Goal: Communication & Community: Participate in discussion

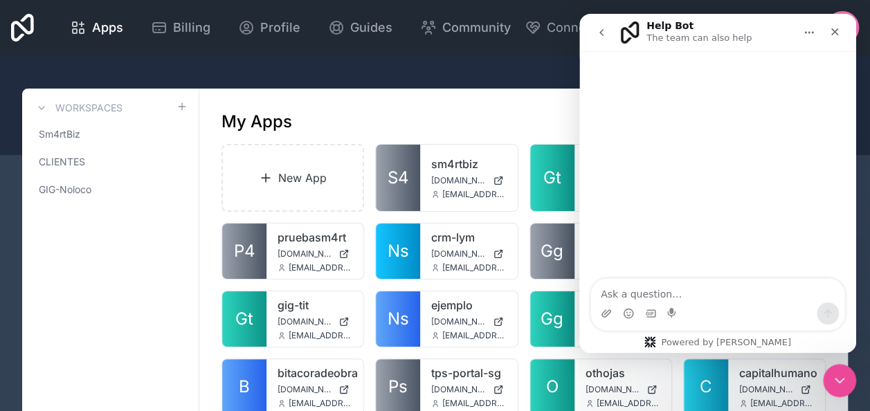
click at [600, 28] on icon "go back" at bounding box center [601, 32] width 11 height 11
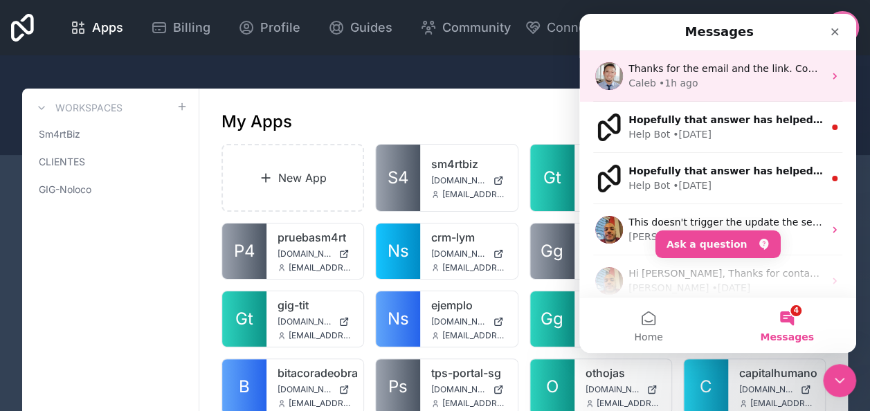
click at [725, 77] on div "Caleb • 1h ago" at bounding box center [726, 83] width 195 height 15
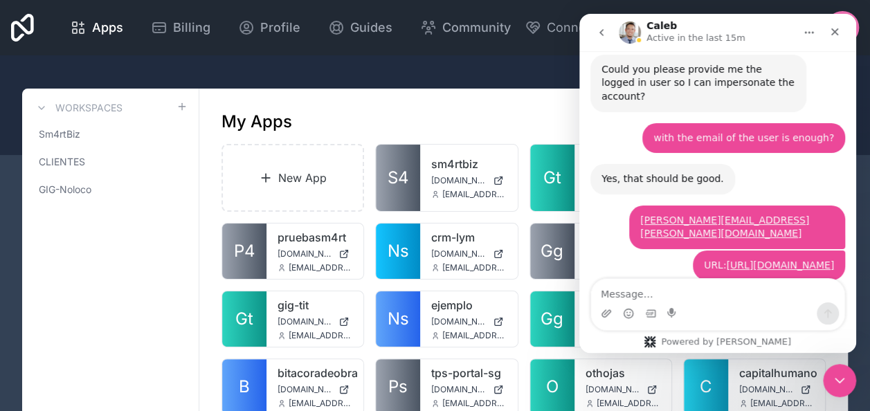
scroll to position [2669, 0]
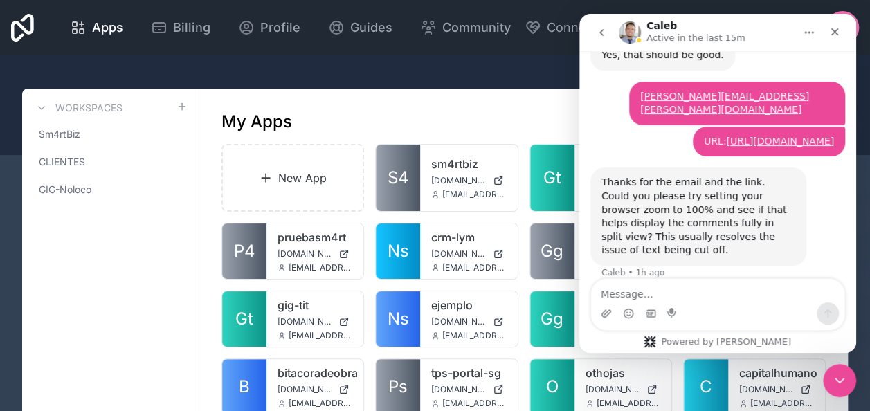
click at [685, 295] on textarea "Message…" at bounding box center [717, 291] width 253 height 24
type textarea "S"
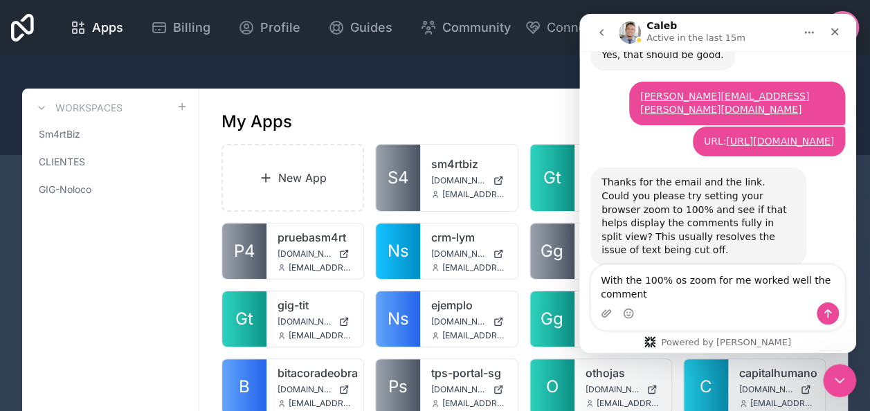
scroll to position [2682, 0]
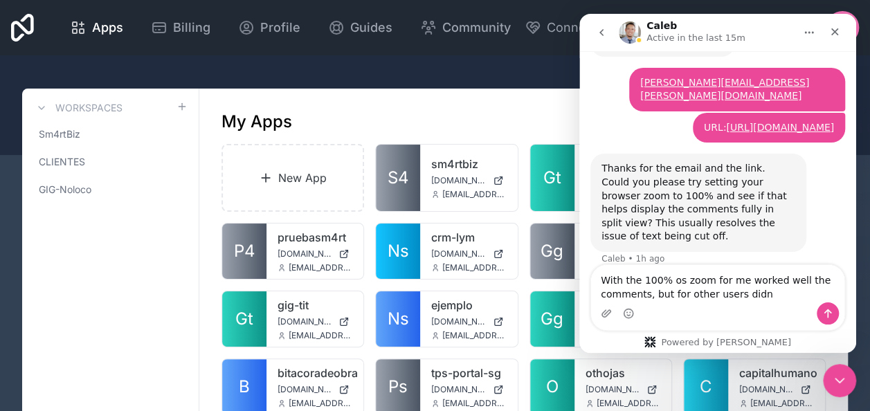
type textarea "With the 100% os zoom for me worked well the comments, but for other users didnt"
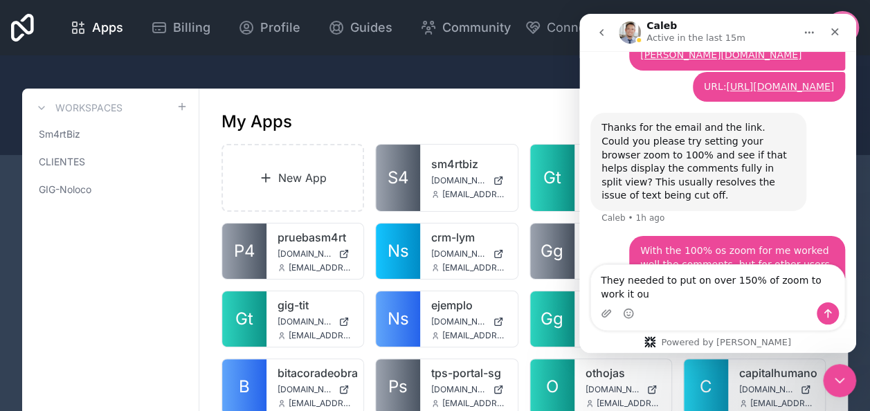
scroll to position [2737, 0]
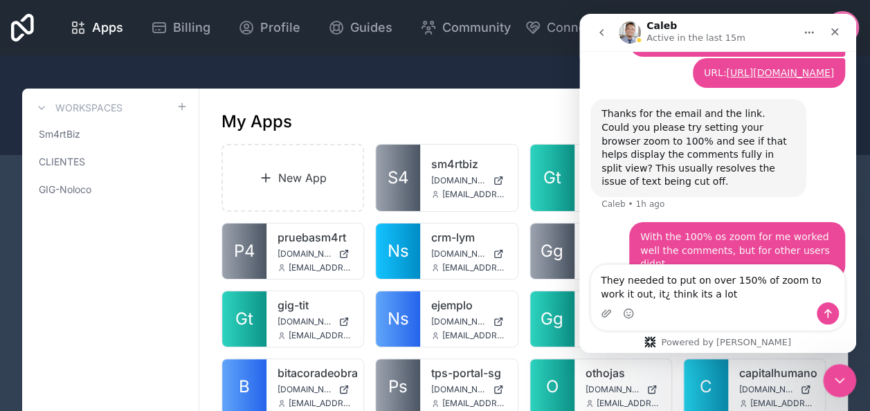
type textarea "They needed to put on over 150% of zoom to work it out, it¿ think its a lot"
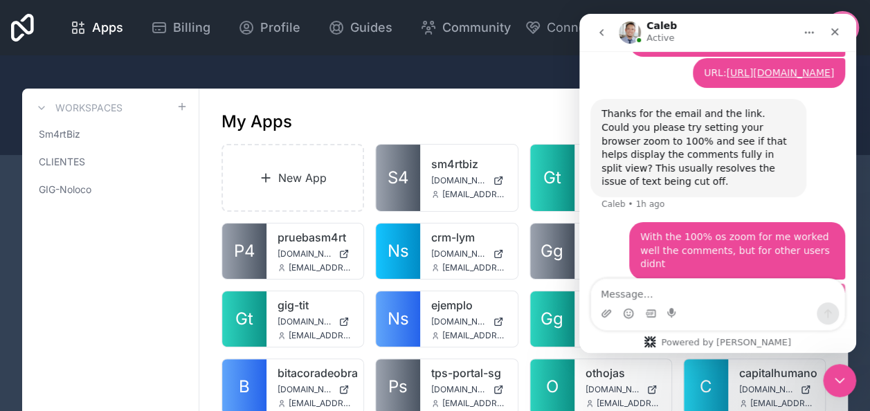
scroll to position [2768, 0]
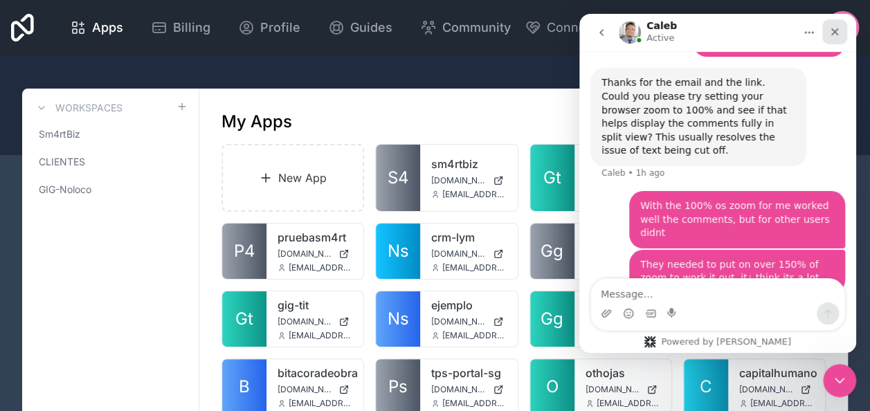
click at [832, 30] on icon "Close" at bounding box center [835, 31] width 11 height 11
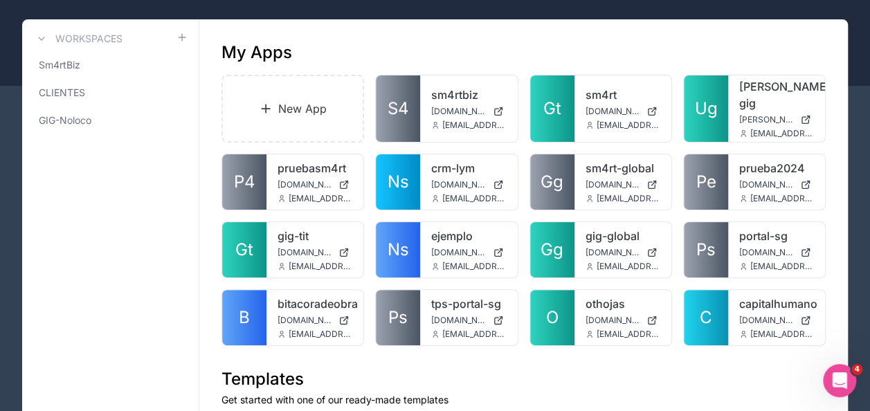
scroll to position [2822, 0]
click at [557, 312] on span "O" at bounding box center [552, 318] width 12 height 22
